Goal: Task Accomplishment & Management: Complete application form

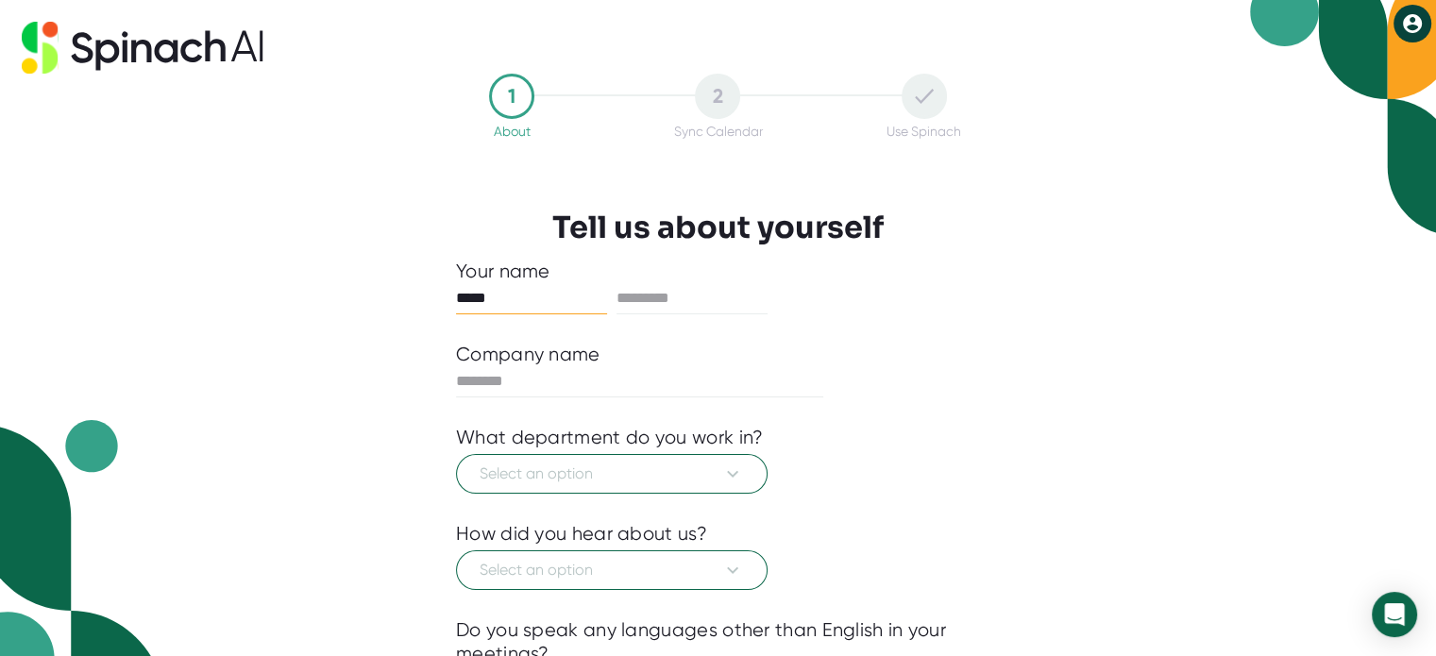
type input "*****"
type input "*******"
type input "**********"
click at [626, 466] on span "Select an option" at bounding box center [612, 474] width 264 height 23
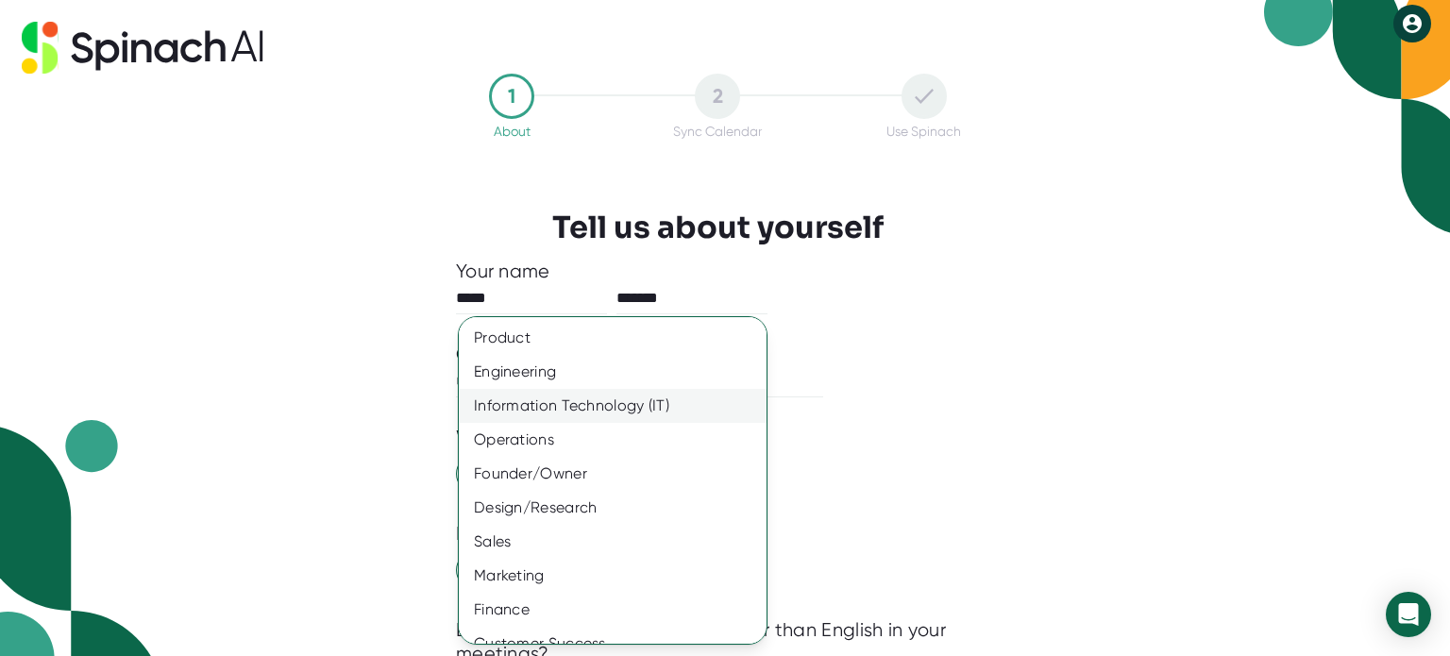
click at [594, 414] on div "Information Technology (IT)" at bounding box center [620, 406] width 322 height 34
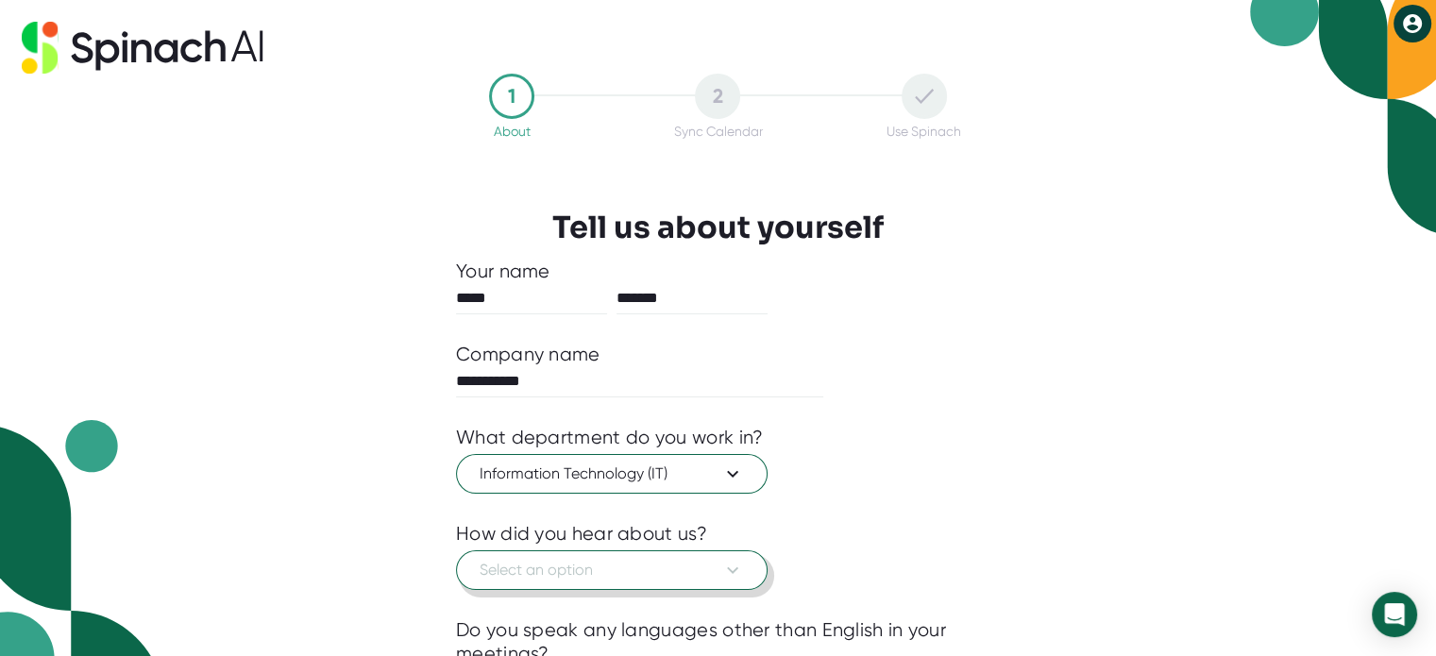
click at [582, 561] on span "Select an option" at bounding box center [612, 570] width 264 height 23
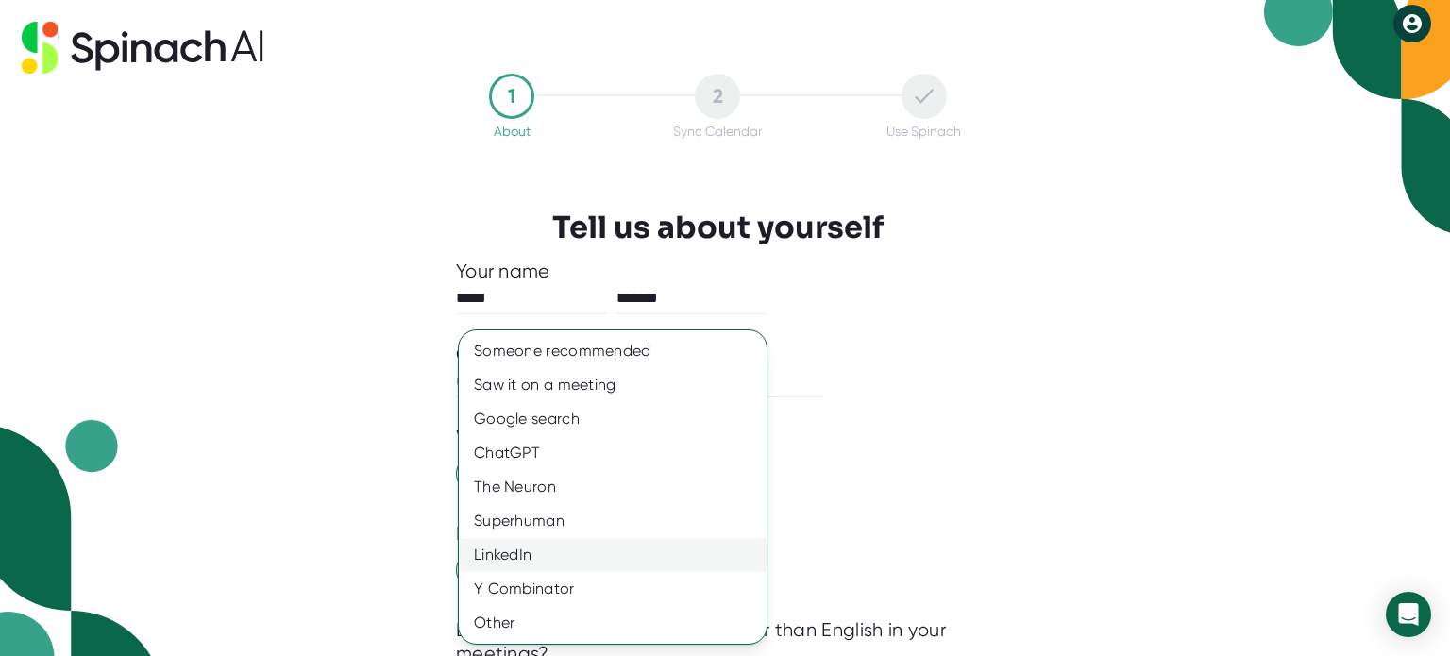
click at [530, 561] on div "LinkedIn" at bounding box center [613, 555] width 308 height 34
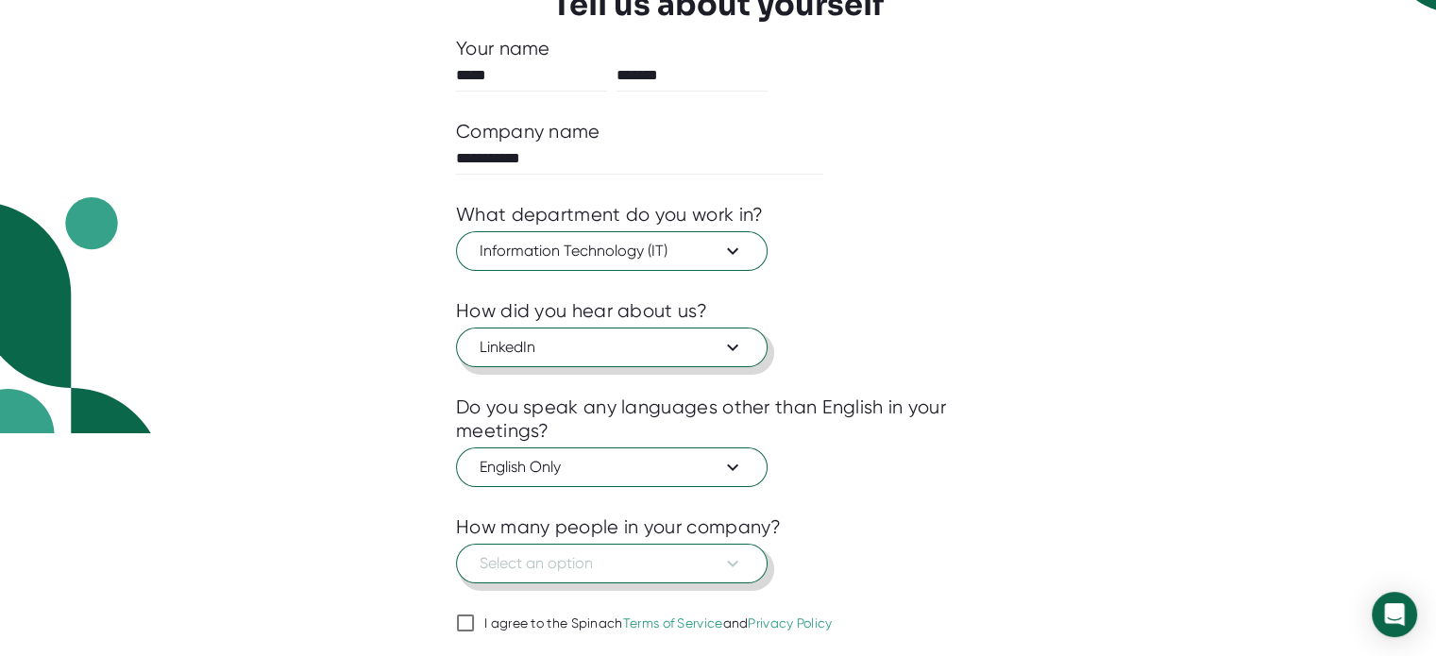
scroll to position [279, 0]
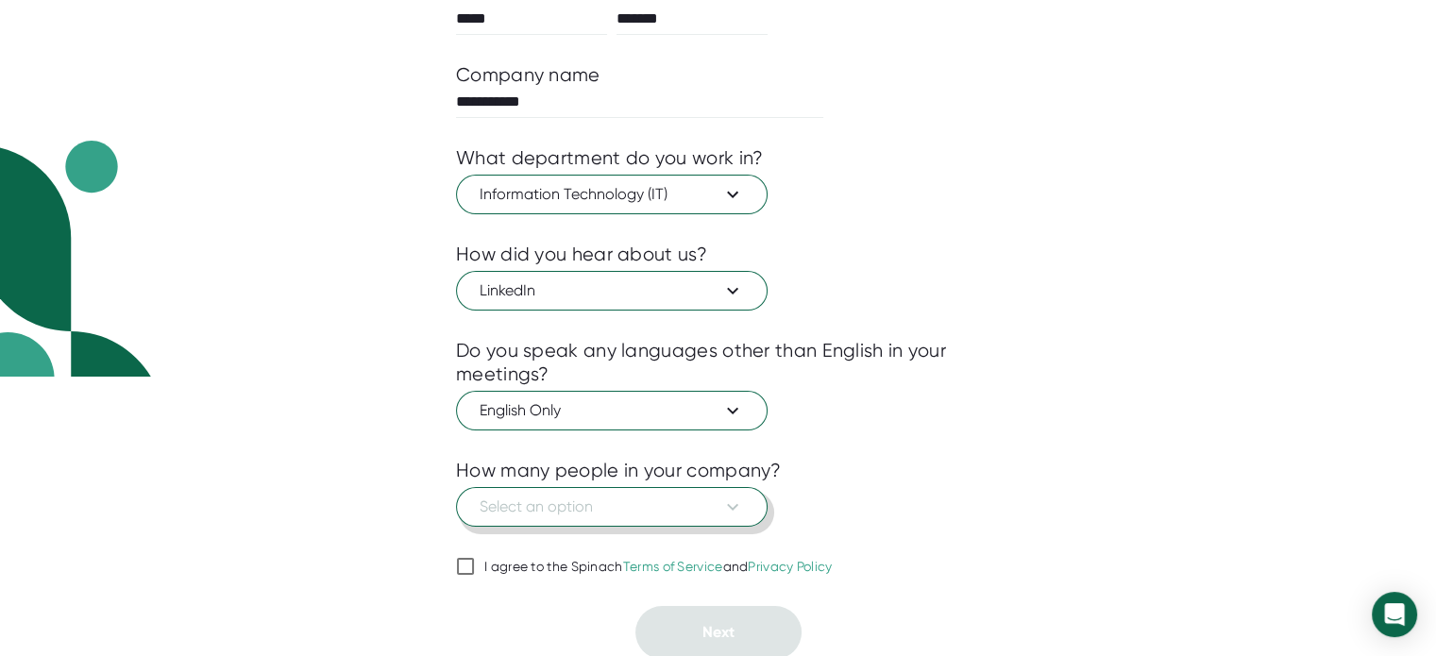
click at [618, 518] on button "Select an option" at bounding box center [611, 507] width 311 height 40
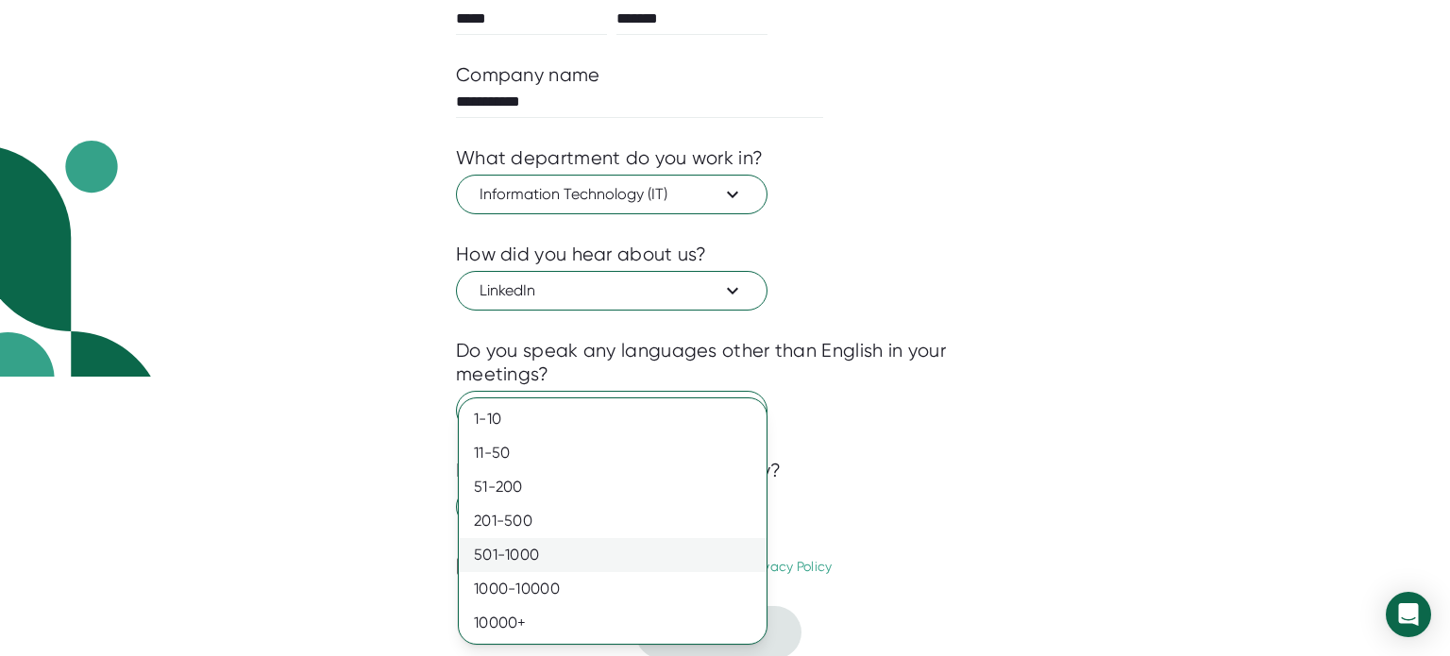
click at [513, 554] on div "501-1000" at bounding box center [613, 555] width 308 height 34
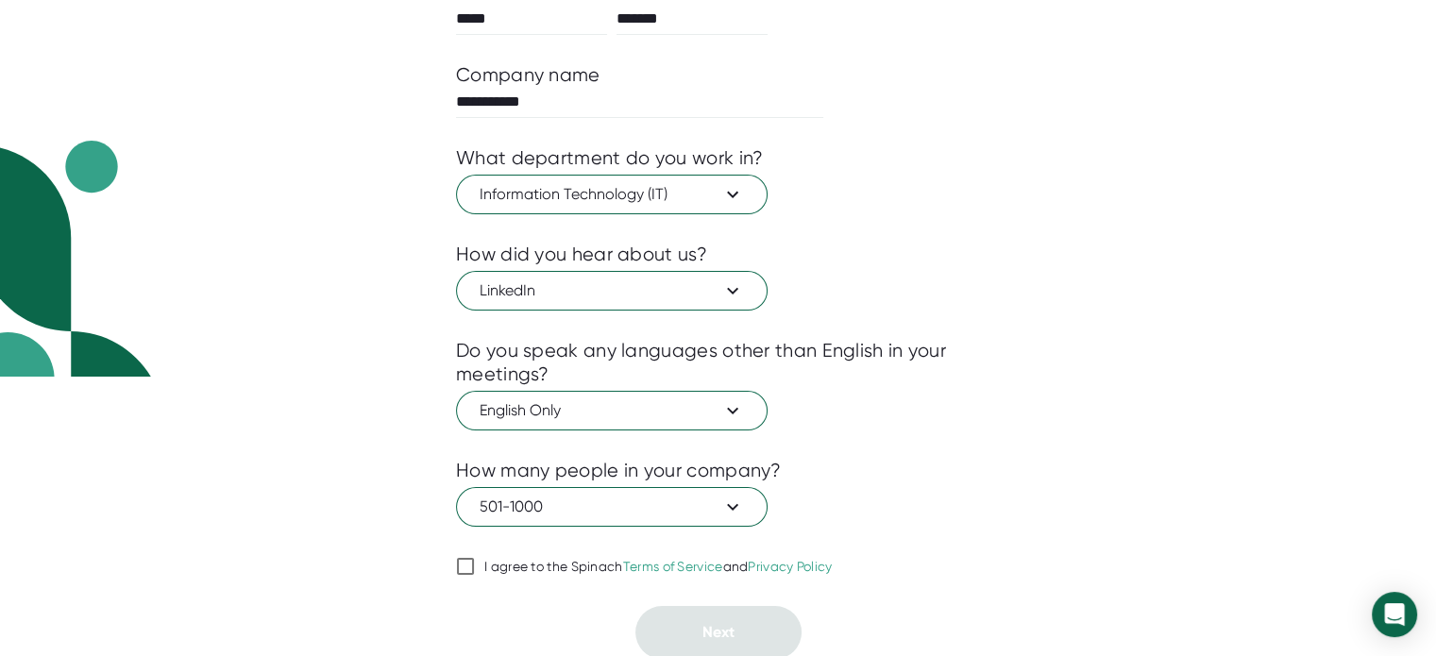
click at [465, 563] on input "I agree to the Spinach Terms of Service and Privacy Policy" at bounding box center [465, 566] width 19 height 23
checkbox input "true"
click at [681, 633] on button "Next" at bounding box center [718, 632] width 166 height 53
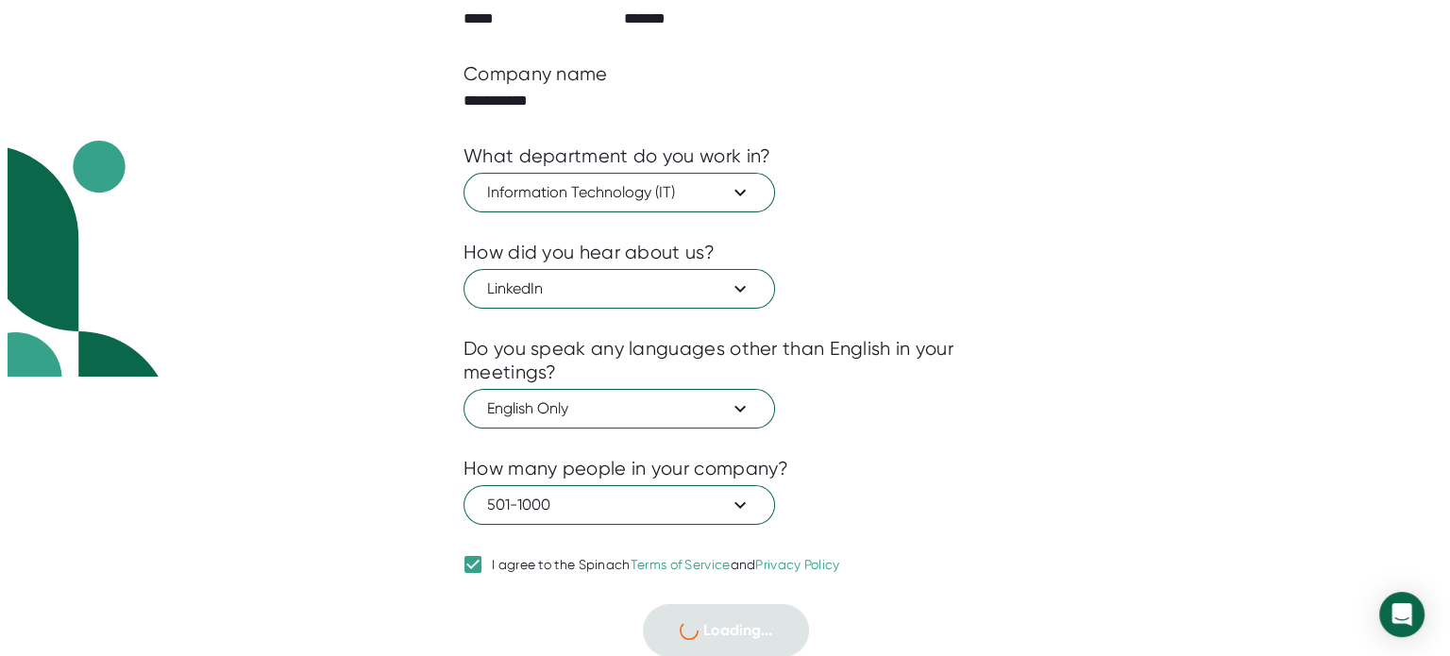
scroll to position [0, 0]
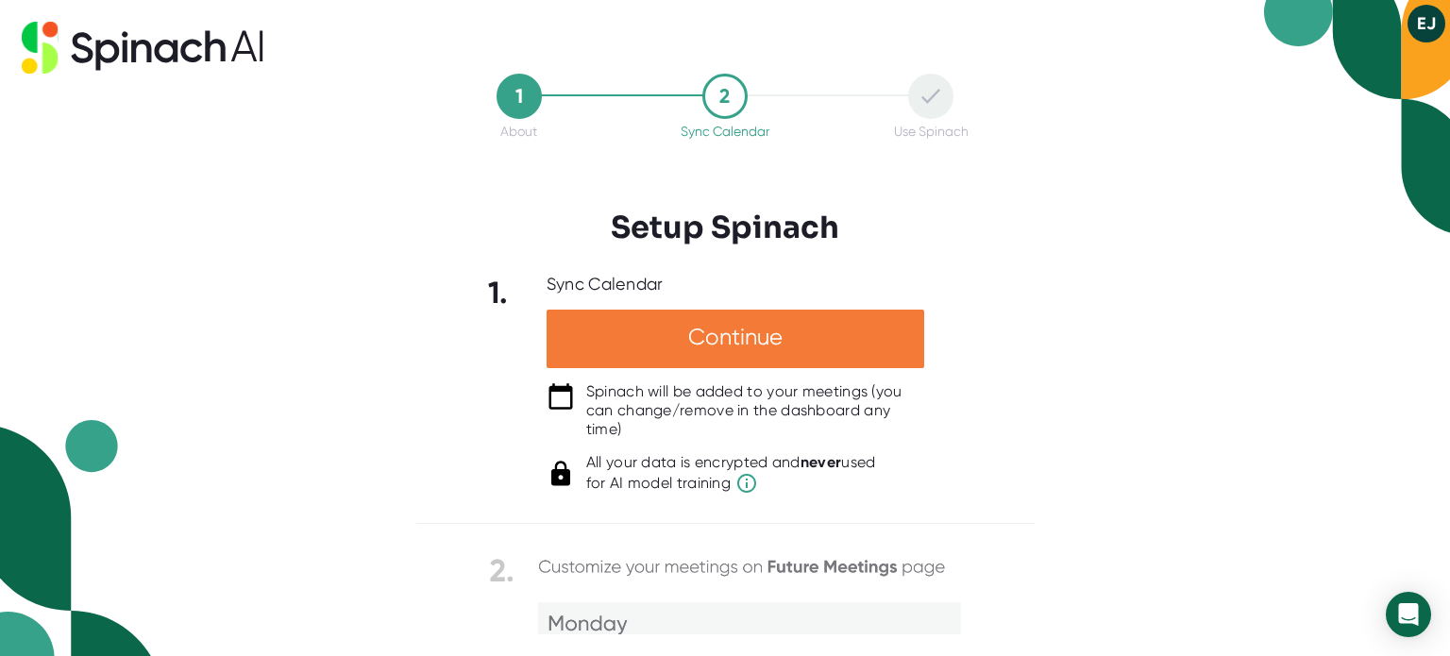
click at [750, 338] on div "Continue" at bounding box center [736, 339] width 378 height 59
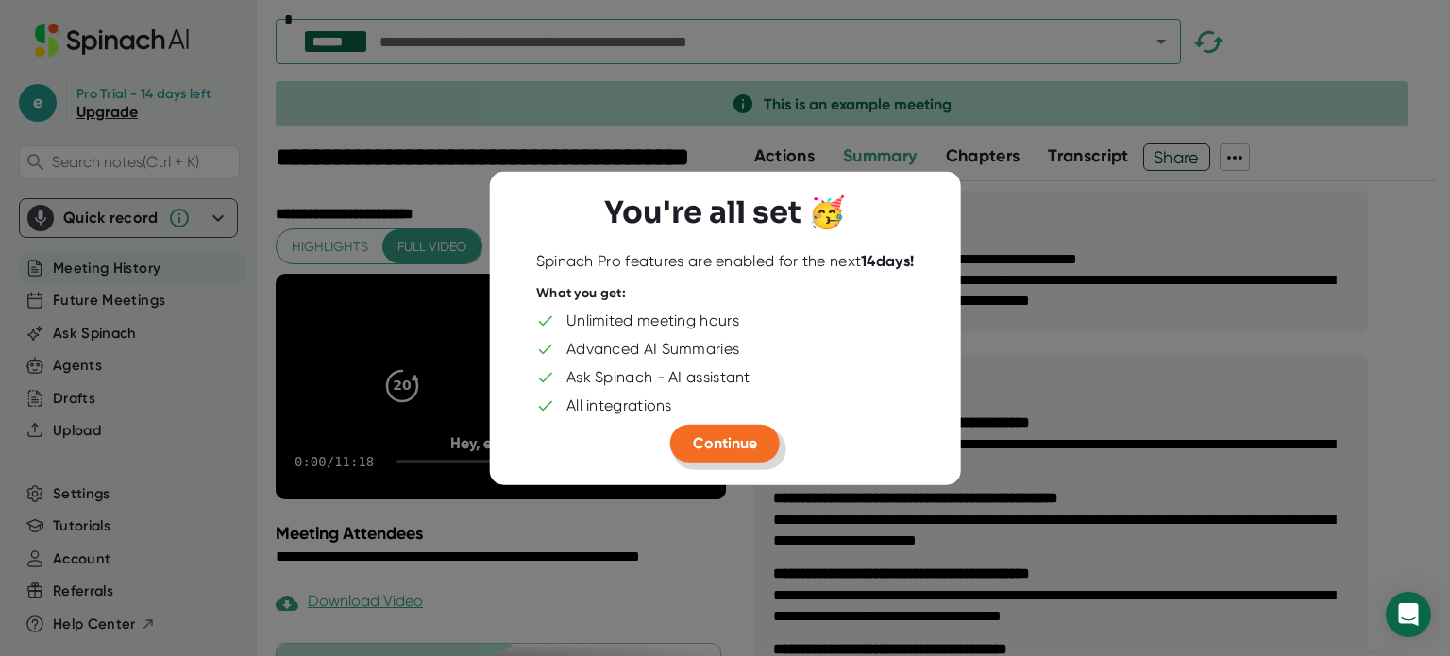
click at [728, 441] on span "Continue" at bounding box center [725, 442] width 64 height 18
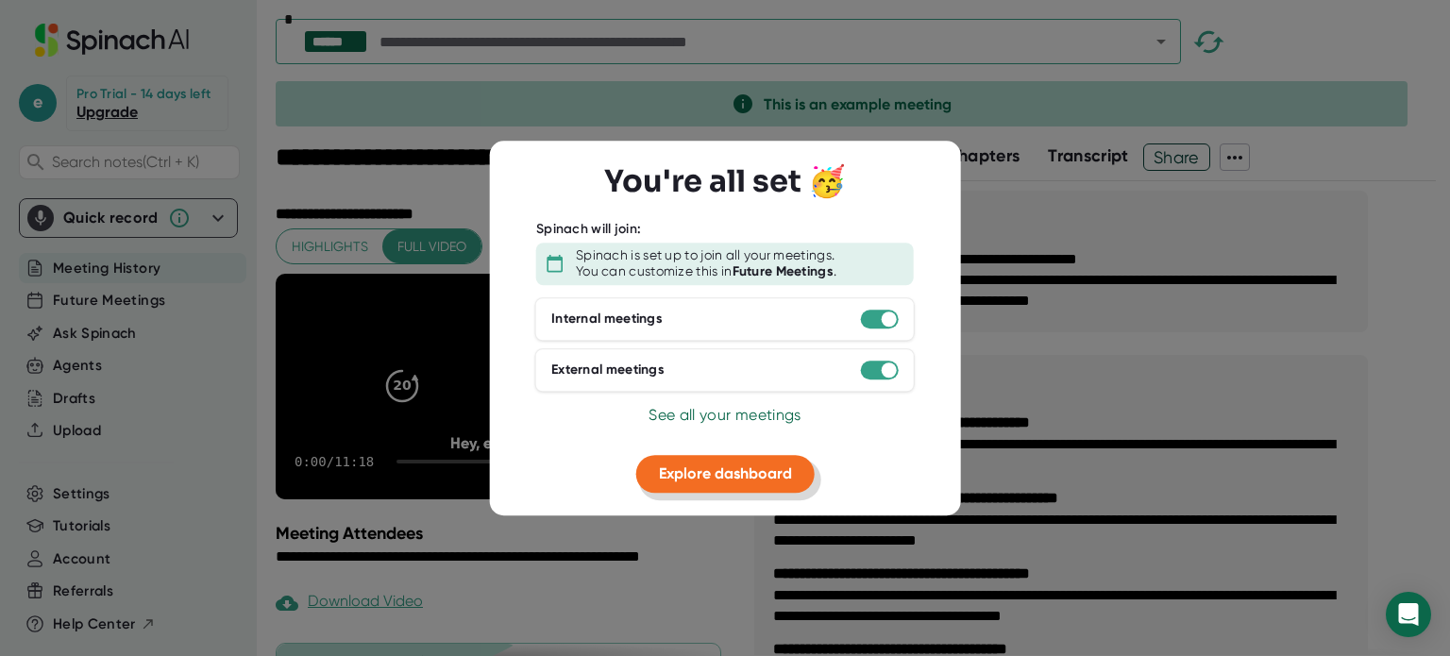
click at [713, 488] on button "Explore dashboard" at bounding box center [725, 474] width 178 height 38
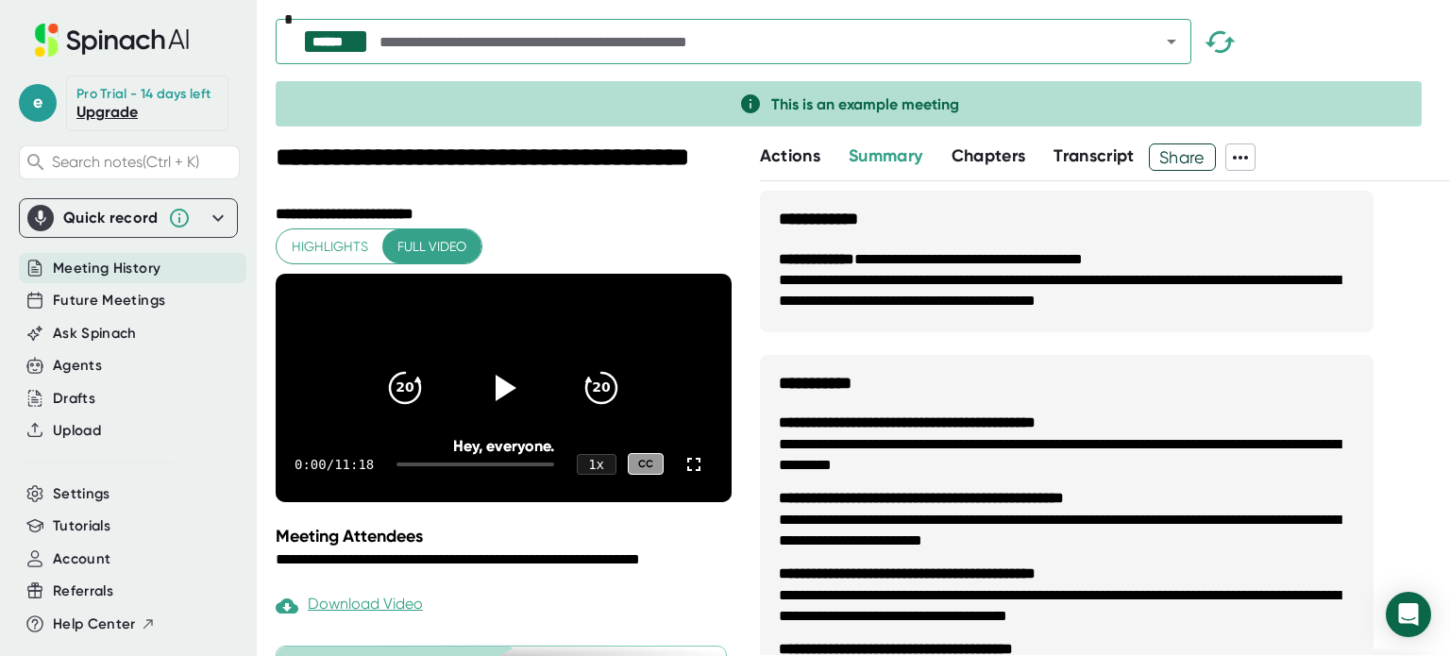
click at [1321, 37] on div "****** *" at bounding box center [863, 46] width 1174 height 55
click at [102, 297] on span "Future Meetings" at bounding box center [109, 301] width 112 height 22
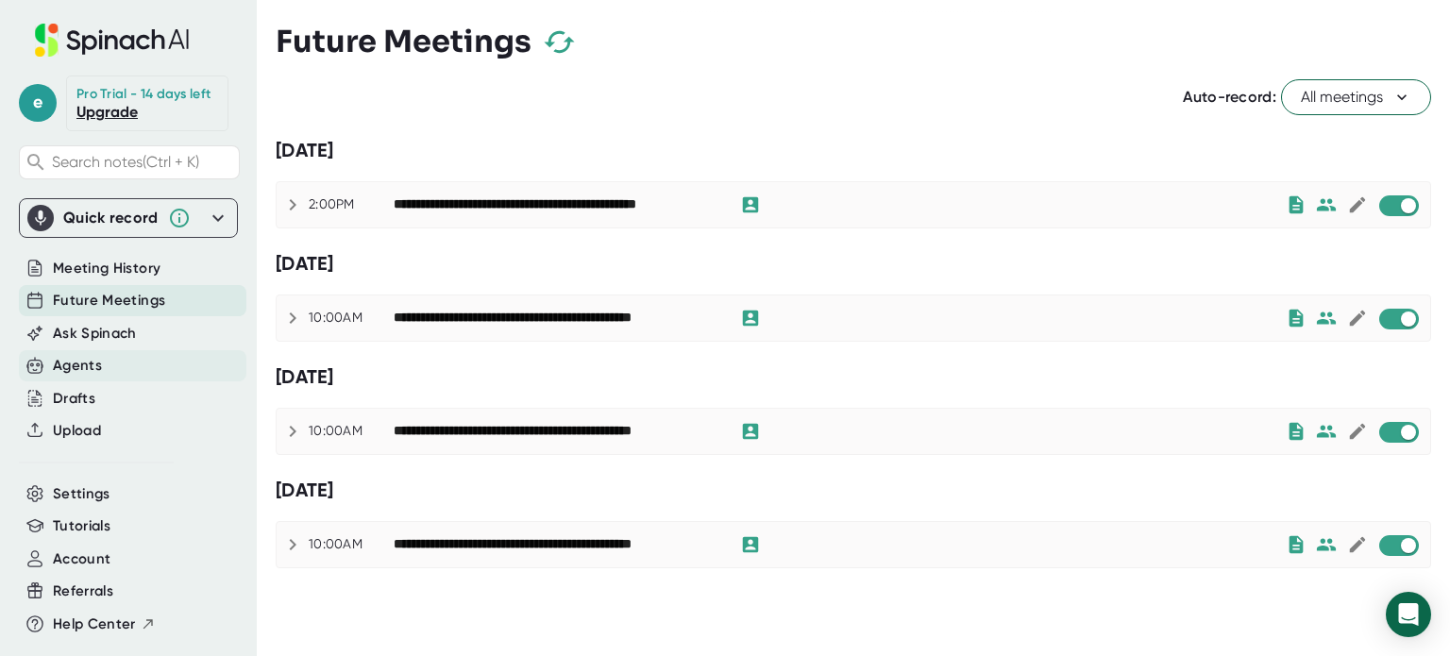
click at [85, 365] on div "Agents" at bounding box center [77, 366] width 49 height 22
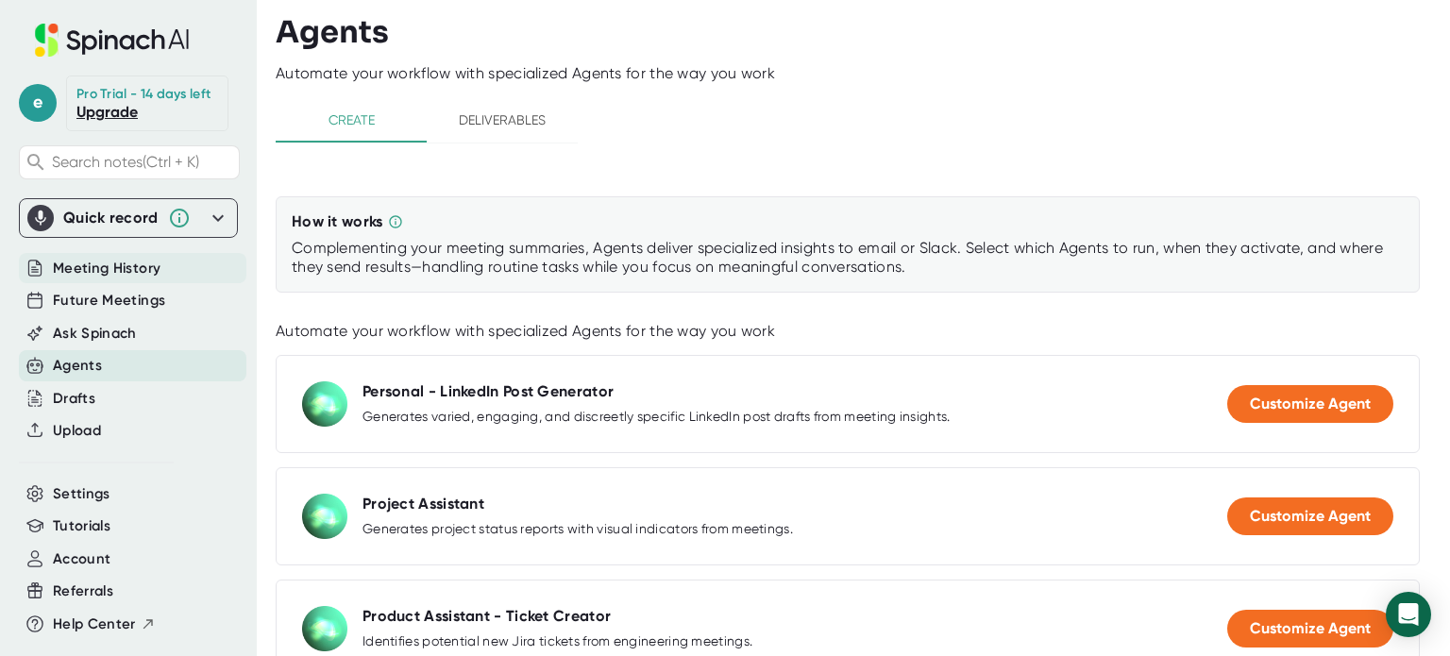
click at [109, 258] on span "Meeting History" at bounding box center [107, 269] width 108 height 22
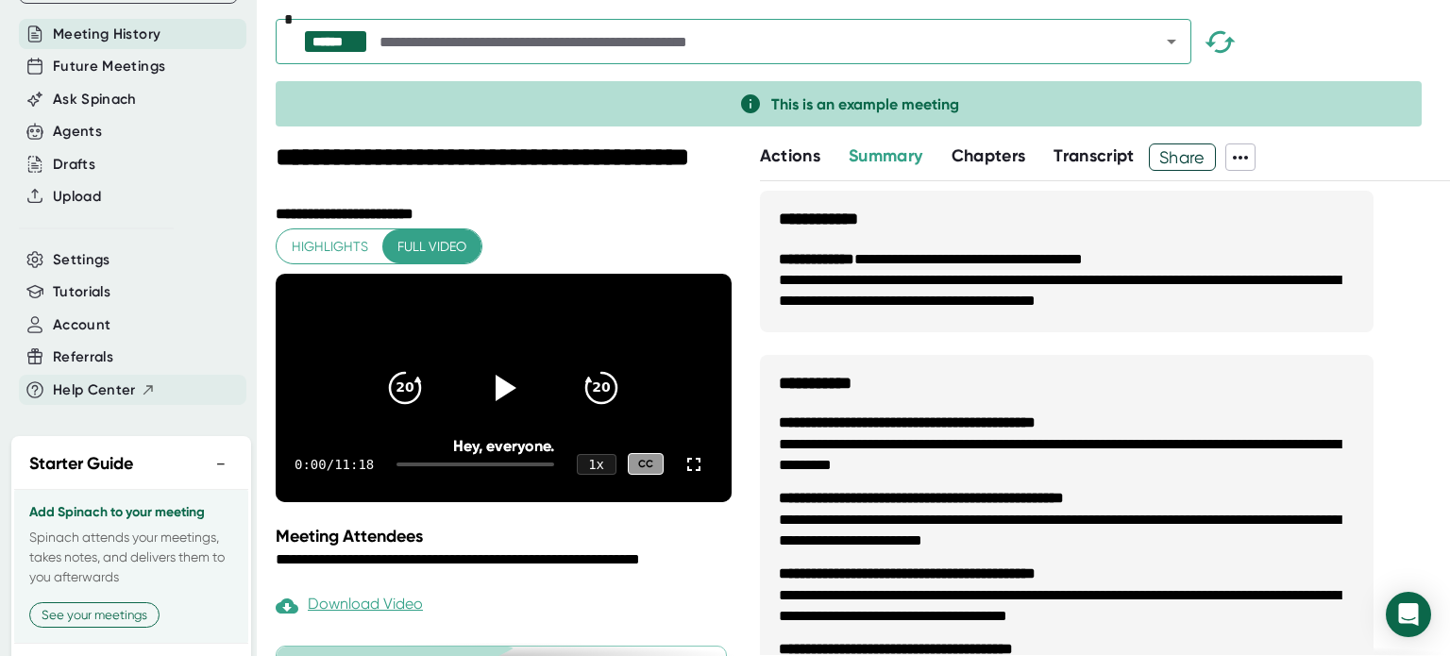
scroll to position [298, 0]
